Goal: Information Seeking & Learning: Learn about a topic

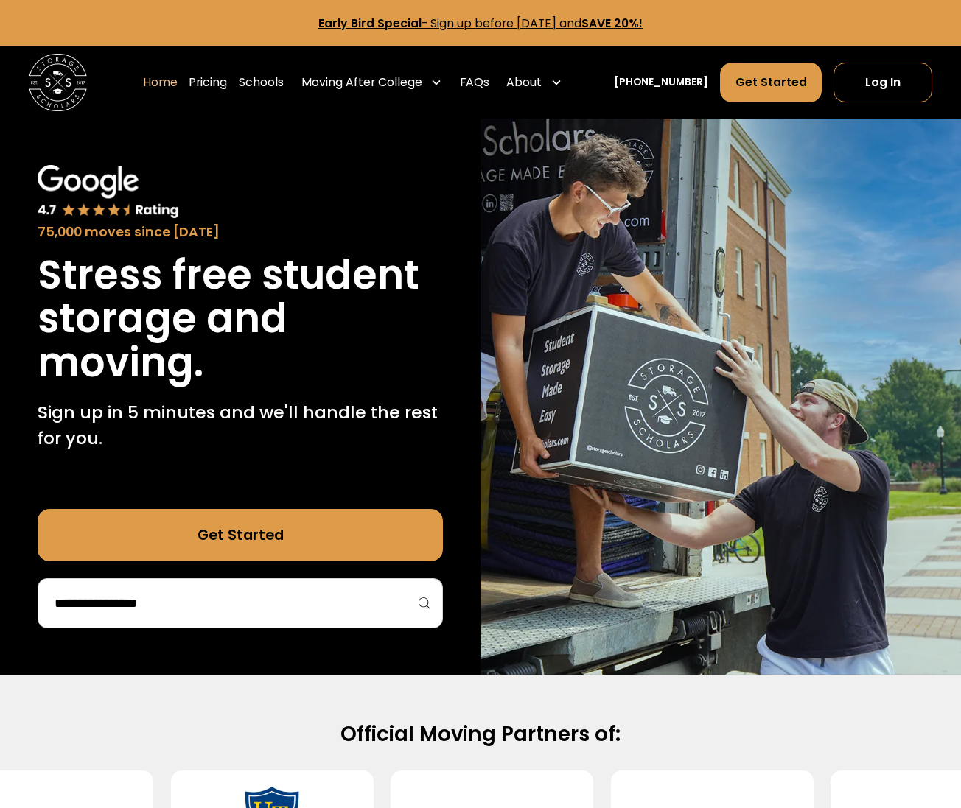
click at [236, 610] on input "search" at bounding box center [240, 603] width 374 height 25
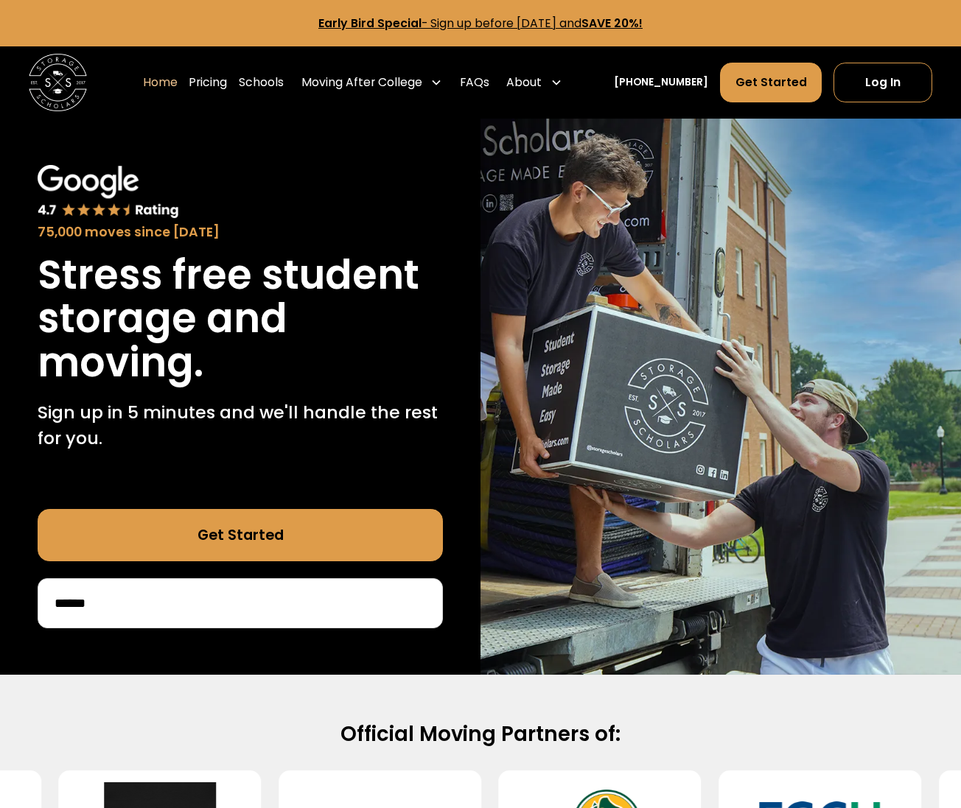
click at [211, 616] on div "******" at bounding box center [240, 603] width 405 height 50
click at [190, 608] on input "******" at bounding box center [240, 603] width 374 height 25
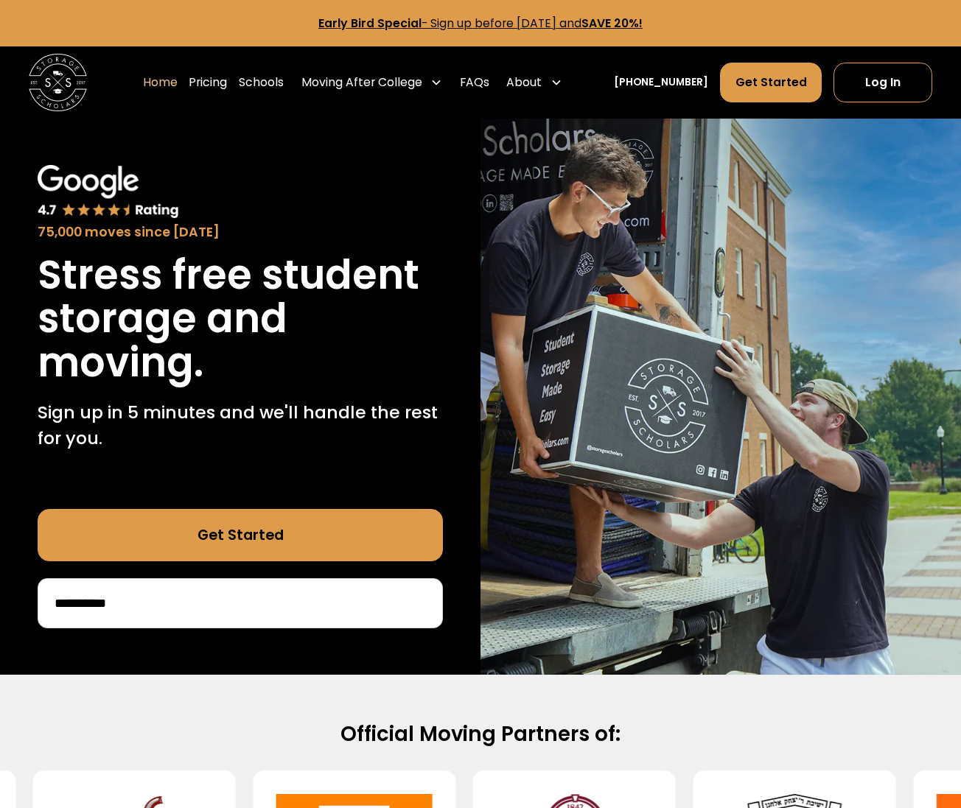
click at [183, 630] on div "75,000 moves since [DATE] Stress free student storage and moving. Sign up in 5 …" at bounding box center [240, 397] width 480 height 556
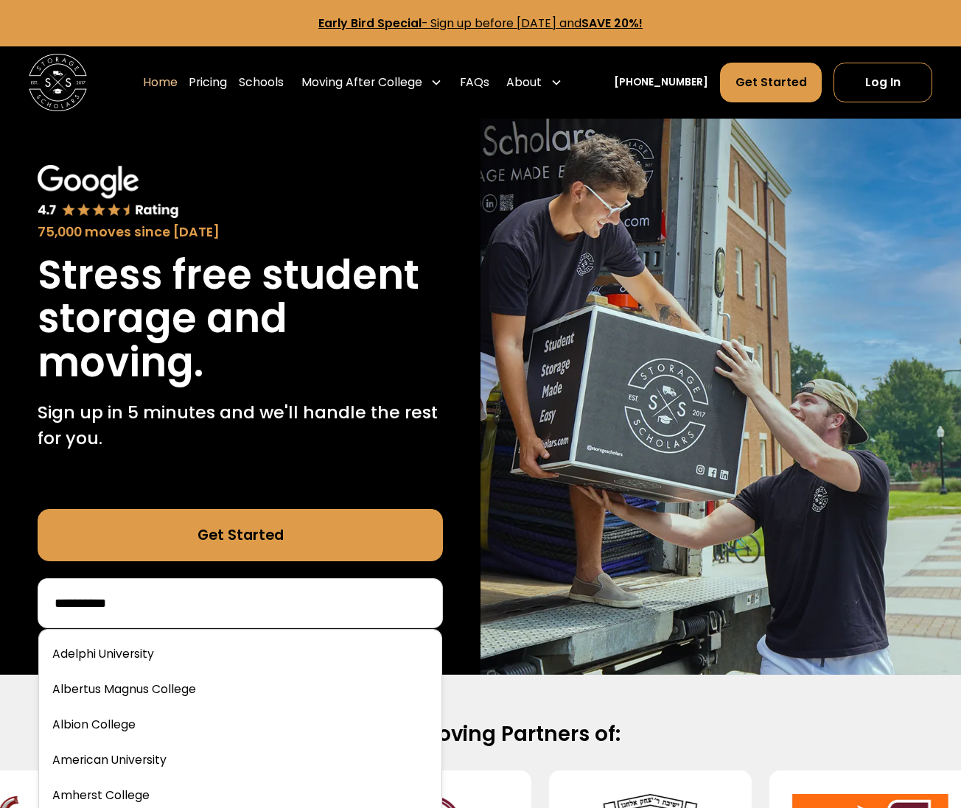
click at [190, 608] on input "*********" at bounding box center [240, 603] width 374 height 25
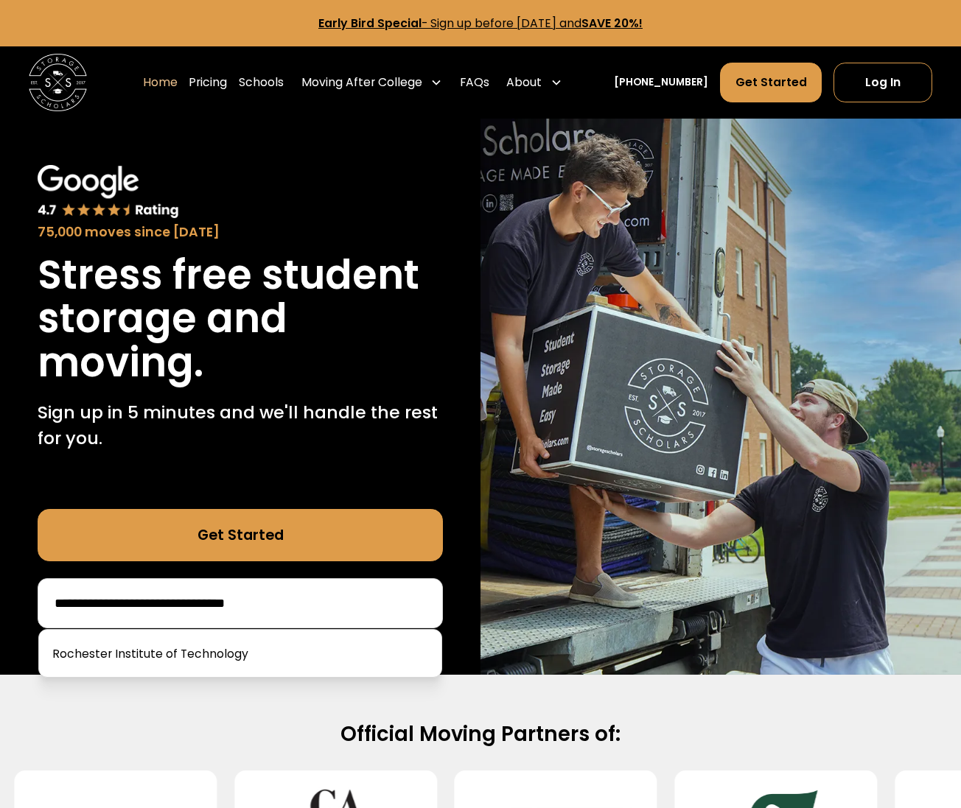
type input "**********"
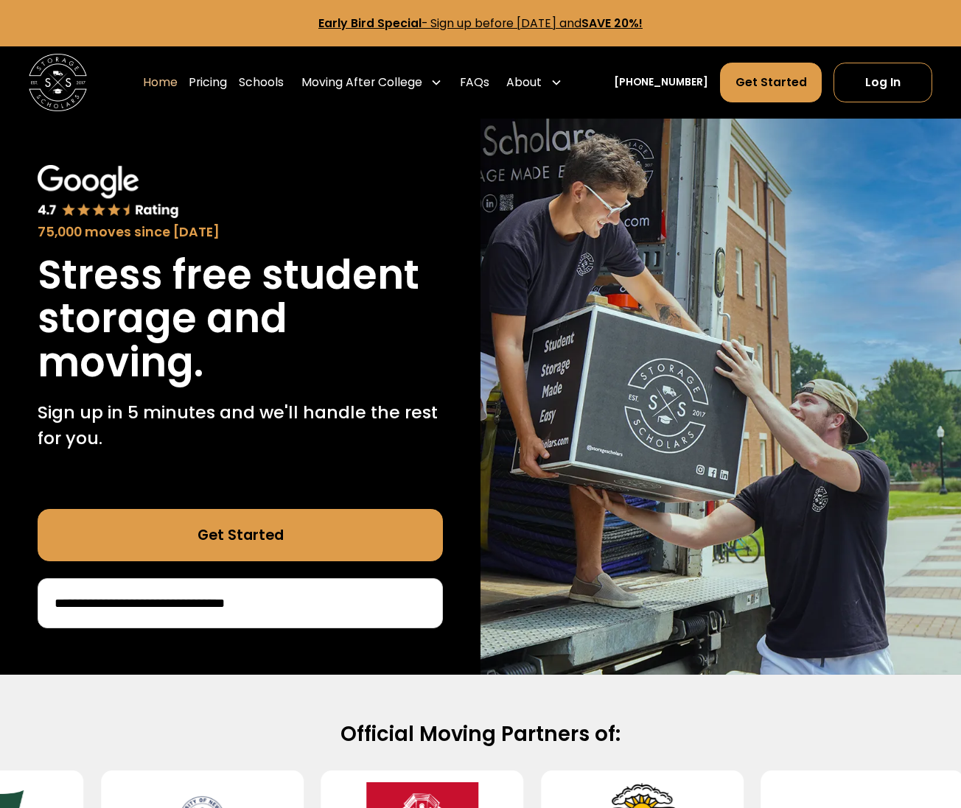
click at [299, 519] on link "Get Started" at bounding box center [240, 535] width 405 height 52
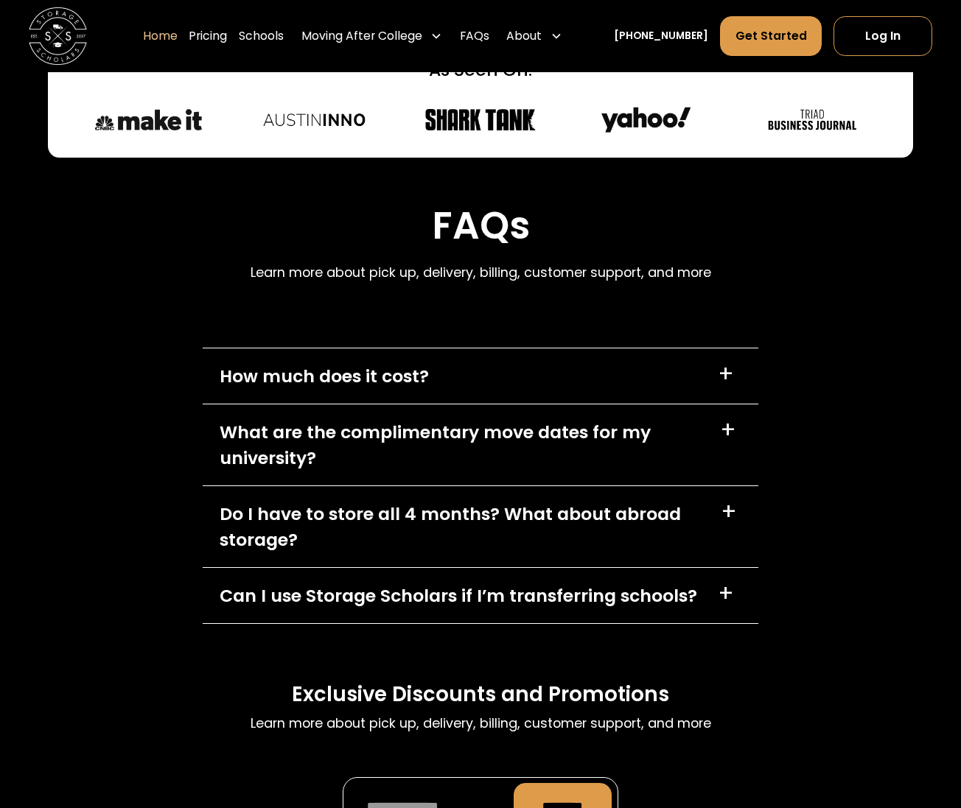
scroll to position [3887, 0]
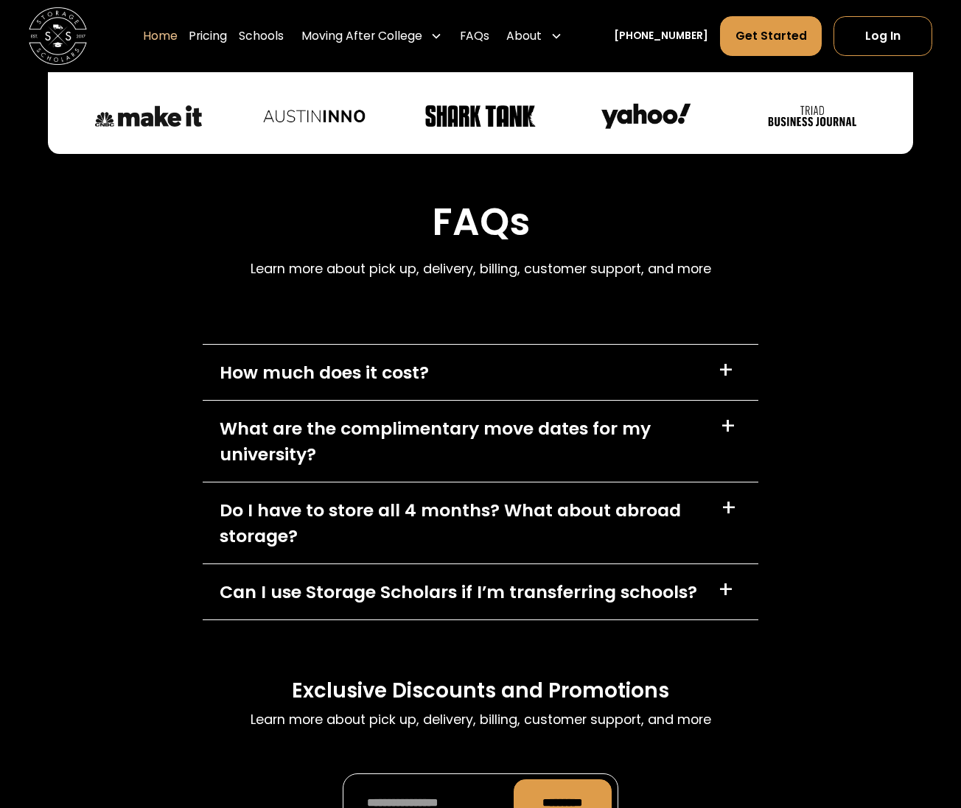
click at [478, 345] on div "How much does it cost? +" at bounding box center [480, 372] width 555 height 55
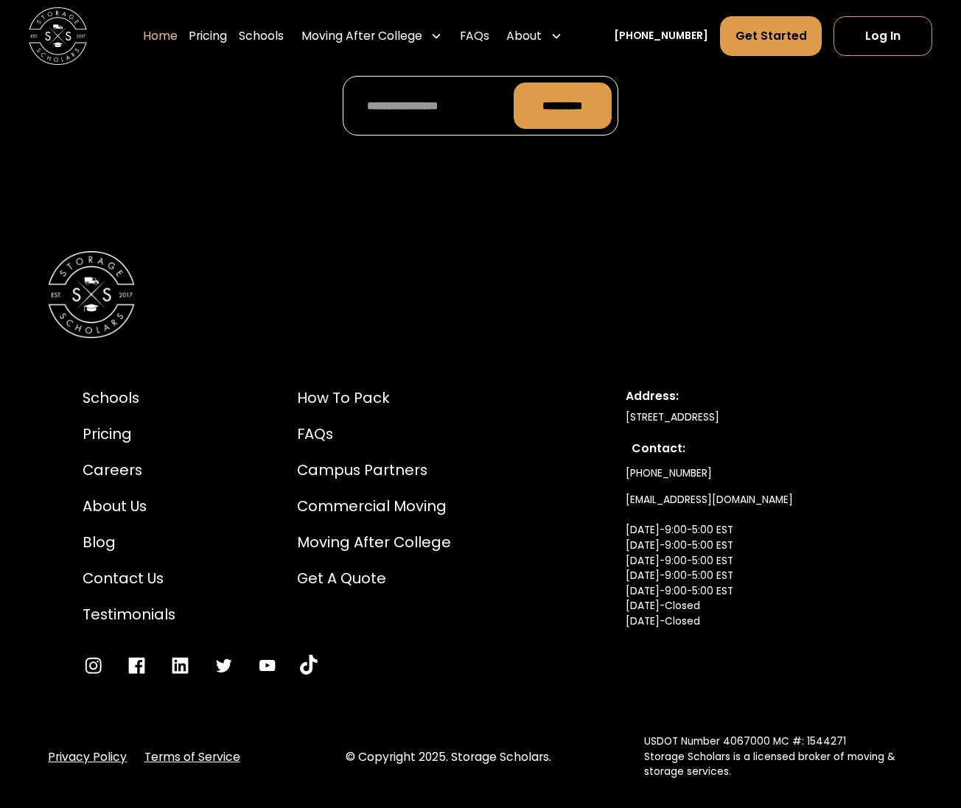
scroll to position [4807, 0]
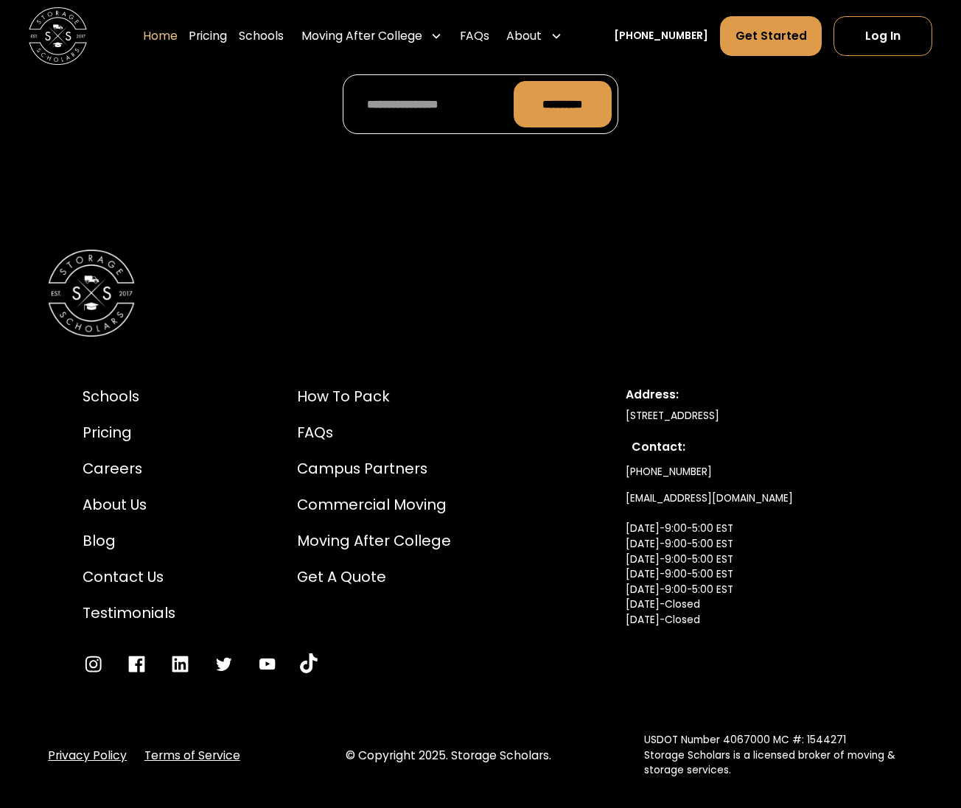
click at [120, 386] on div "Schools Pricing Careers About Us Blog Contact Us Testimonials" at bounding box center [129, 505] width 93 height 239
click at [120, 386] on div "Schools" at bounding box center [129, 396] width 93 height 21
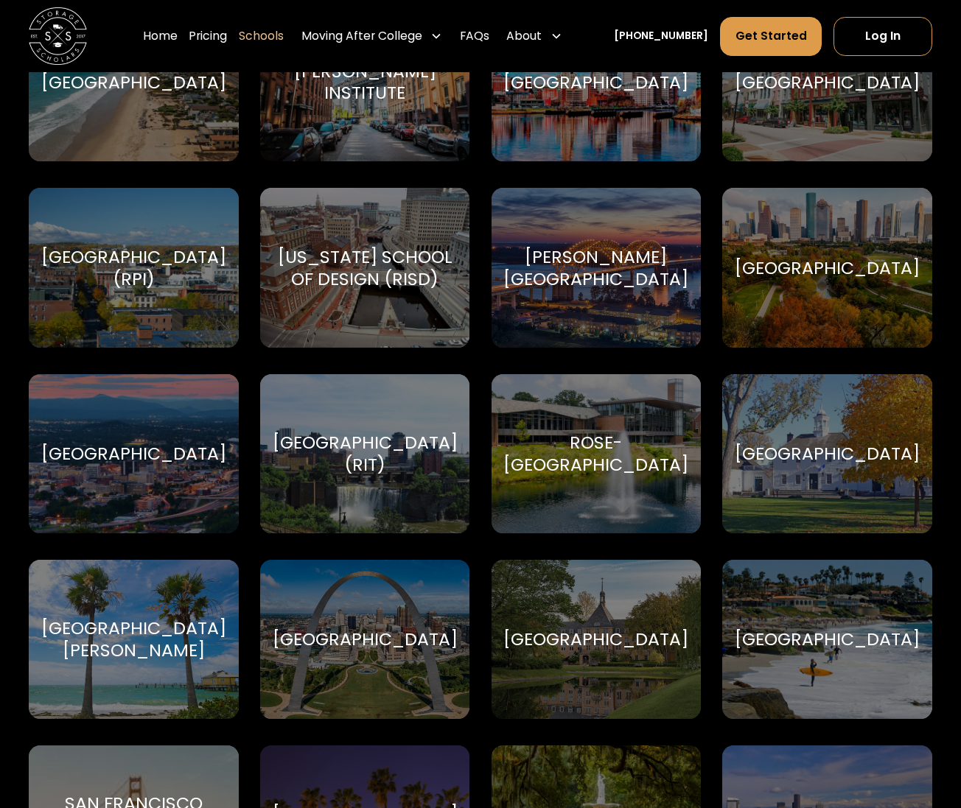
scroll to position [4622, 0]
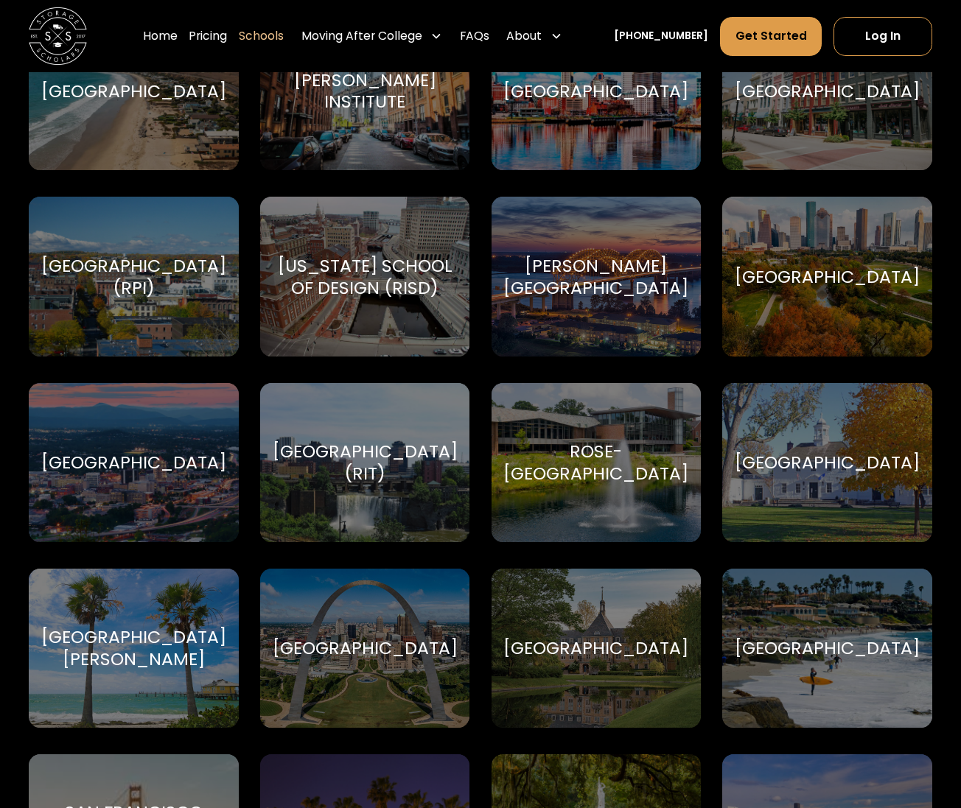
click at [376, 484] on div "Rochester Institute of Technology (RIT)" at bounding box center [365, 462] width 185 height 43
click at [351, 441] on div "Rochester Institute of Technology (RIT)" at bounding box center [365, 462] width 185 height 43
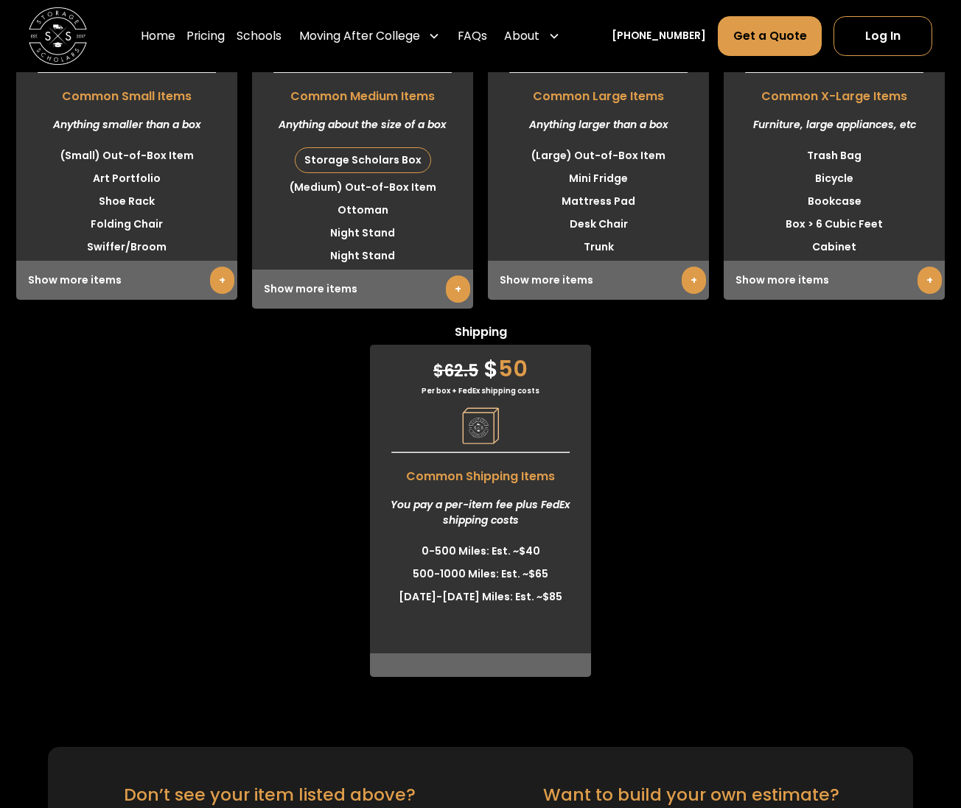
scroll to position [3861, 0]
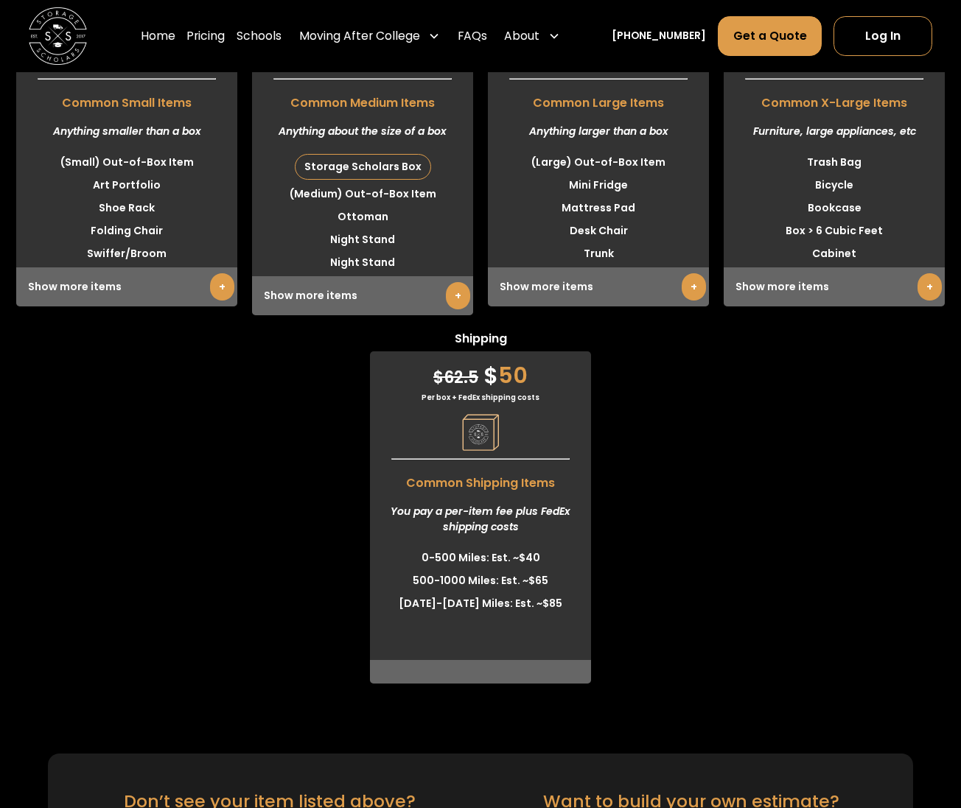
click at [217, 301] on link "+" at bounding box center [222, 286] width 24 height 27
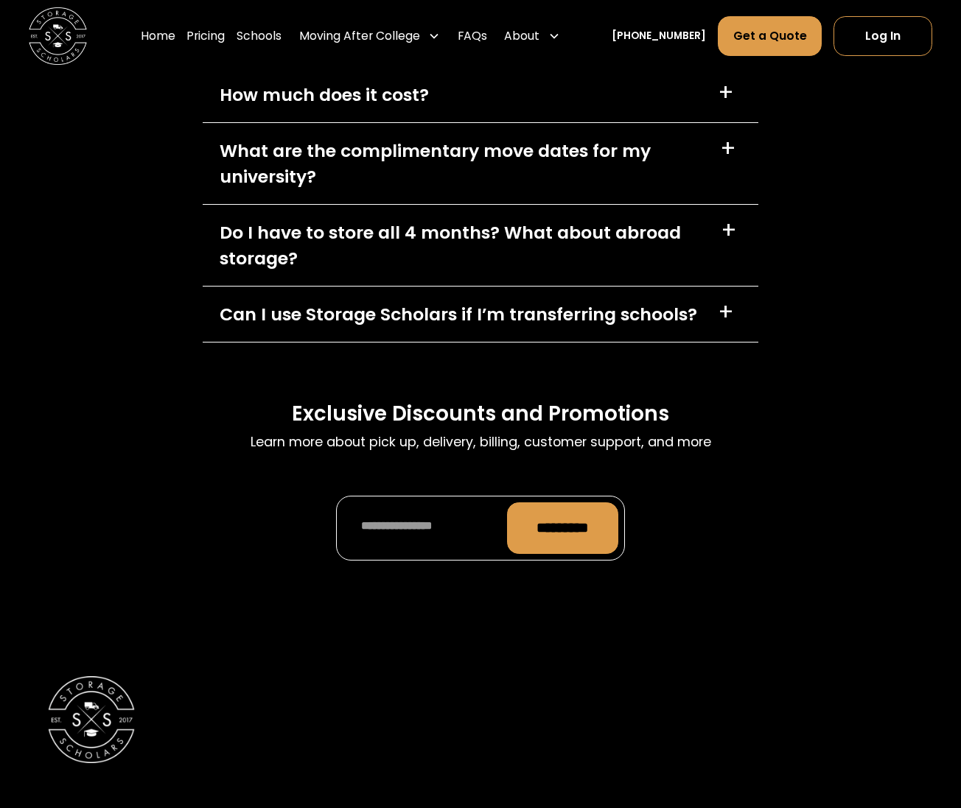
scroll to position [6972, 0]
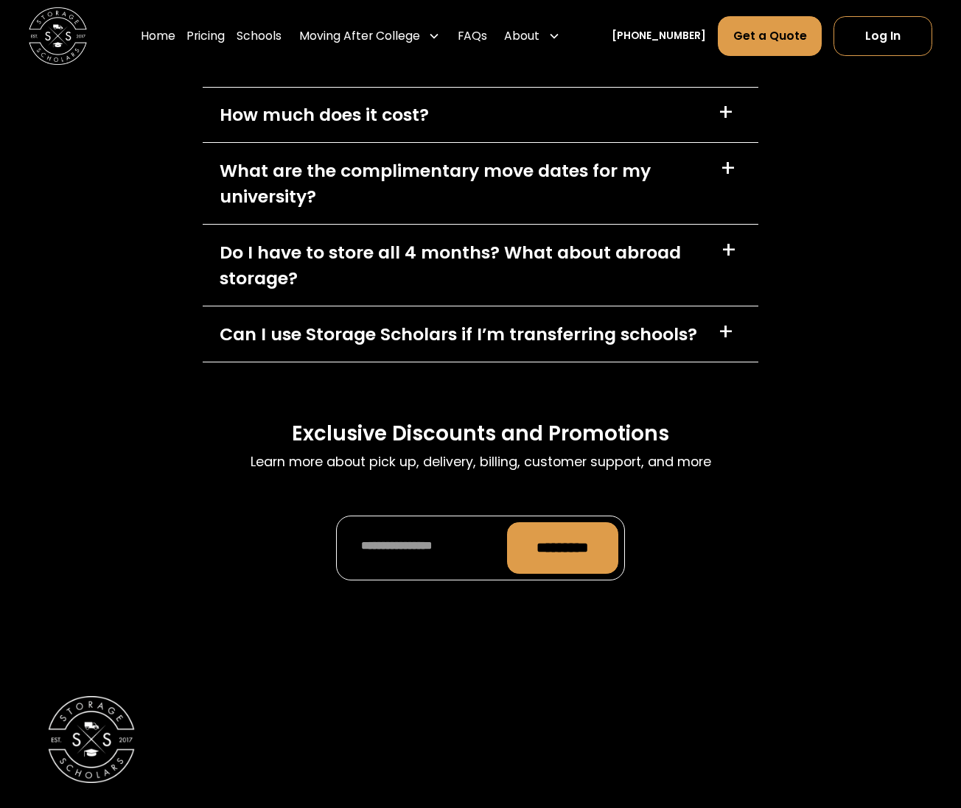
click at [413, 292] on div "Do I have to store all 4 months? What about abroad storage?" at bounding box center [461, 265] width 483 height 52
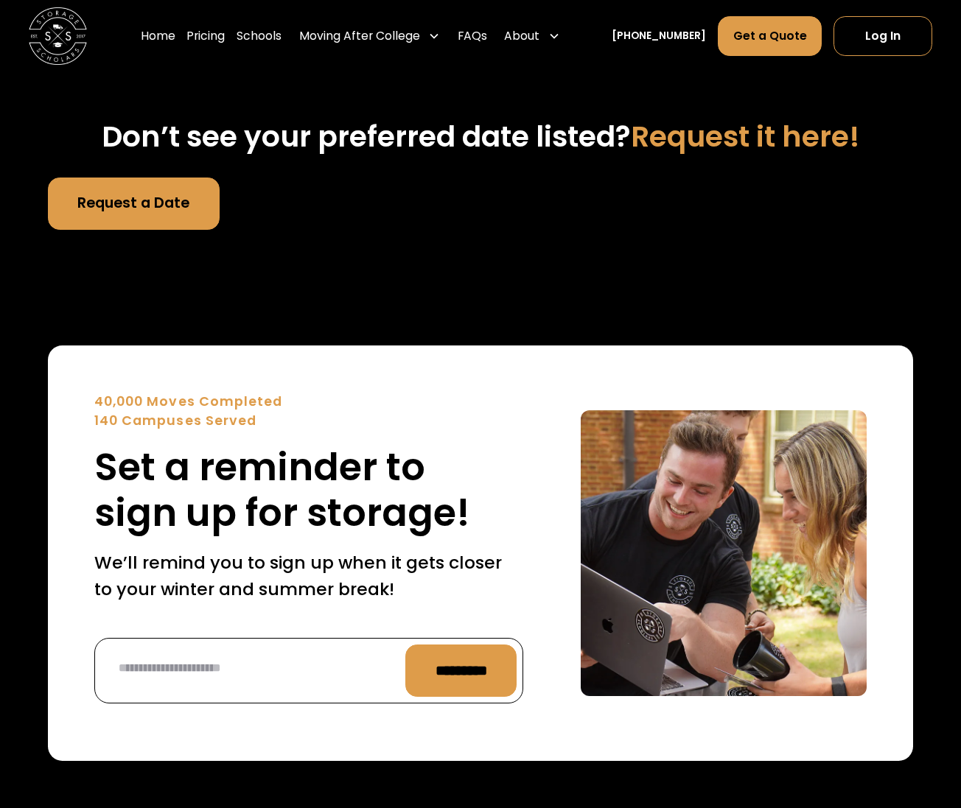
scroll to position [5913, 0]
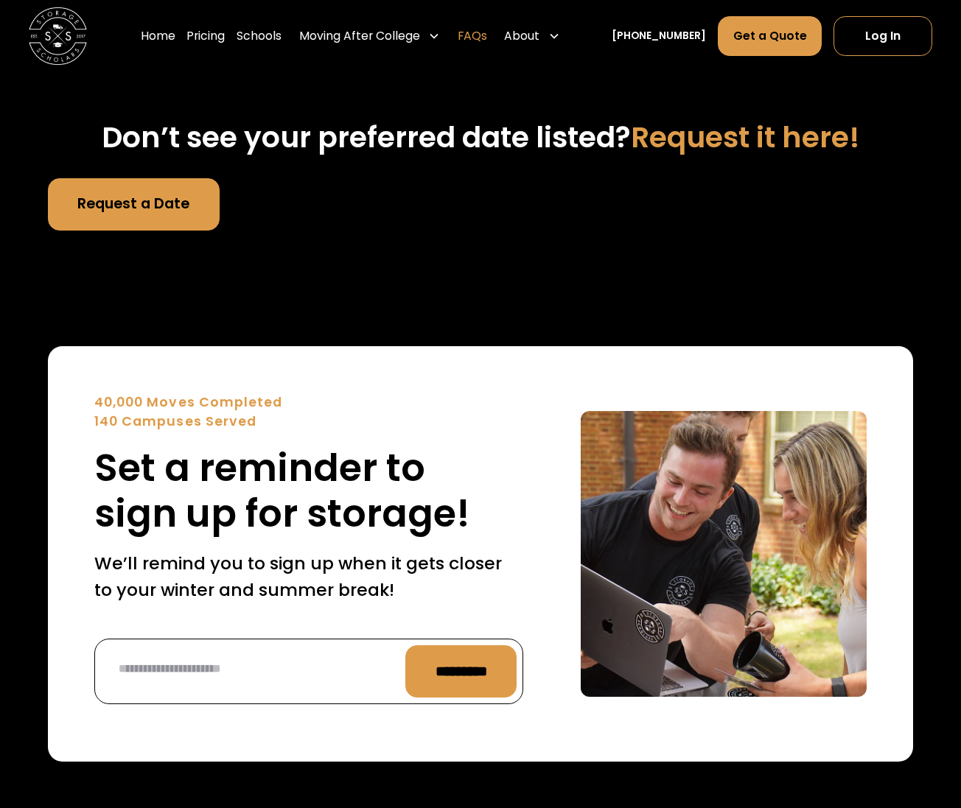
click at [487, 31] on link "FAQs" at bounding box center [471, 36] width 29 height 41
